Goal: Task Accomplishment & Management: Manage account settings

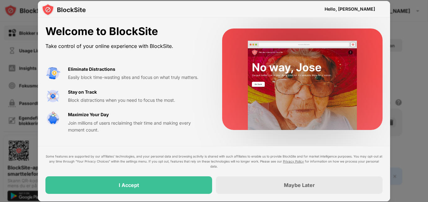
click at [175, 176] on div "Some features are supported by our affiliates’ technologies, and your personal …" at bounding box center [213, 174] width 337 height 40
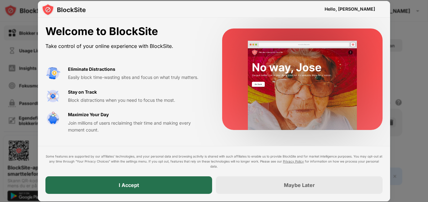
click at [170, 179] on div "I Accept" at bounding box center [128, 185] width 167 height 18
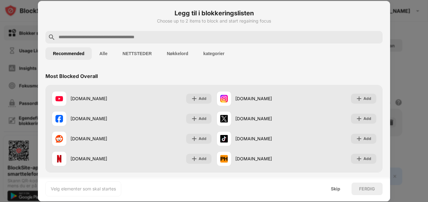
click at [211, 37] on input "text" at bounding box center [219, 38] width 322 height 8
type input "*"
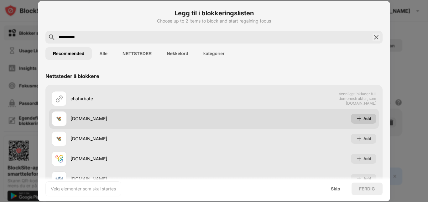
type input "**********"
click at [356, 118] on img at bounding box center [359, 119] width 6 height 6
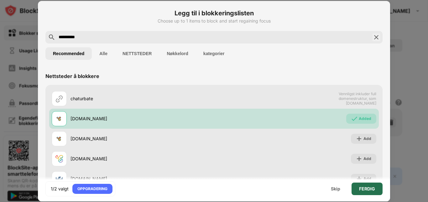
click at [364, 186] on div "FERDIG" at bounding box center [367, 188] width 16 height 5
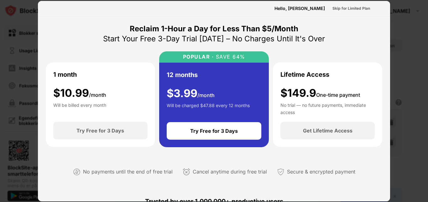
scroll to position [4, 0]
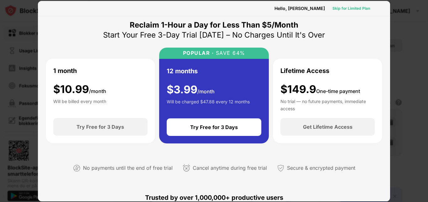
click at [352, 8] on div "Skip for Limited Plan" at bounding box center [352, 8] width 38 height 6
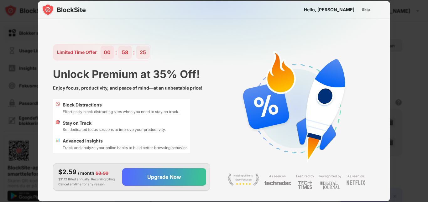
scroll to position [0, 0]
click at [363, 11] on div "Skip" at bounding box center [366, 10] width 8 height 6
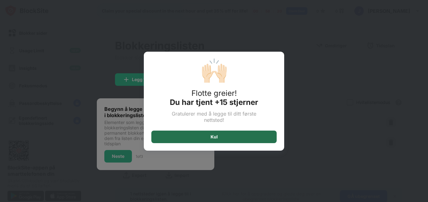
click at [235, 134] on div "Kul" at bounding box center [213, 137] width 125 height 13
